Goal: Information Seeking & Learning: Learn about a topic

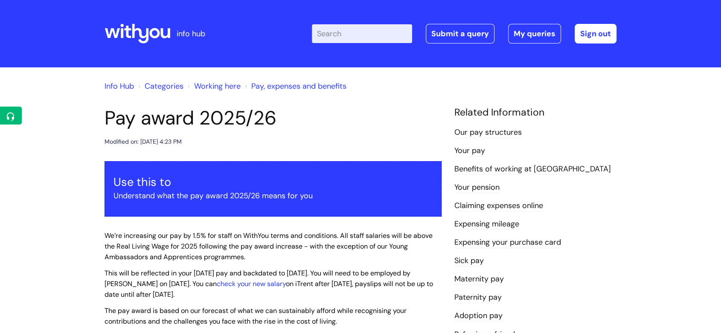
click at [157, 35] on icon at bounding box center [154, 33] width 10 height 10
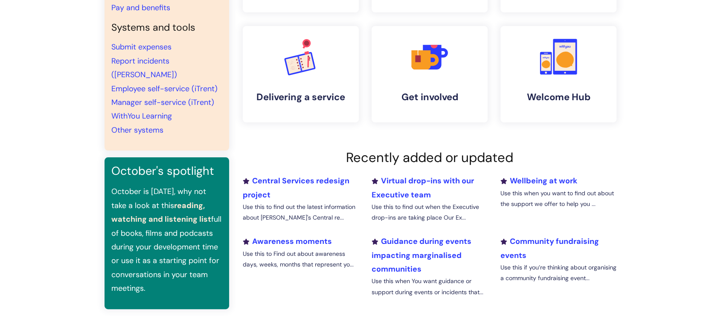
scroll to position [189, 0]
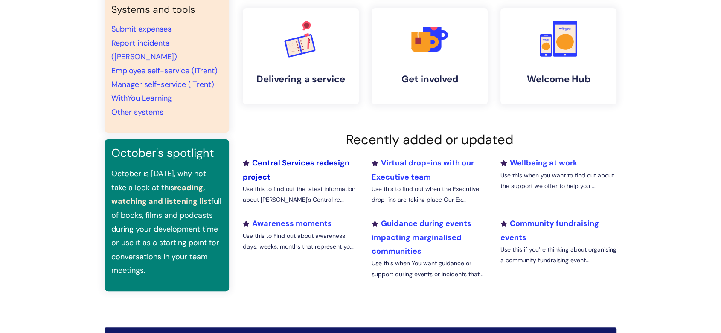
click at [329, 162] on link "Central Services redesign project" at bounding box center [296, 170] width 107 height 24
